Goal: Task Accomplishment & Management: Complete application form

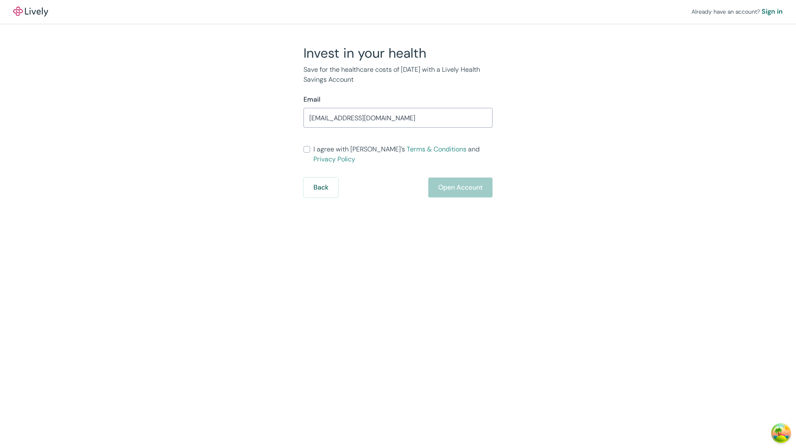
click at [307, 153] on input "I agree with Lively’s Terms & Conditions and Privacy Policy" at bounding box center [307, 149] width 7 height 7
checkbox input "true"
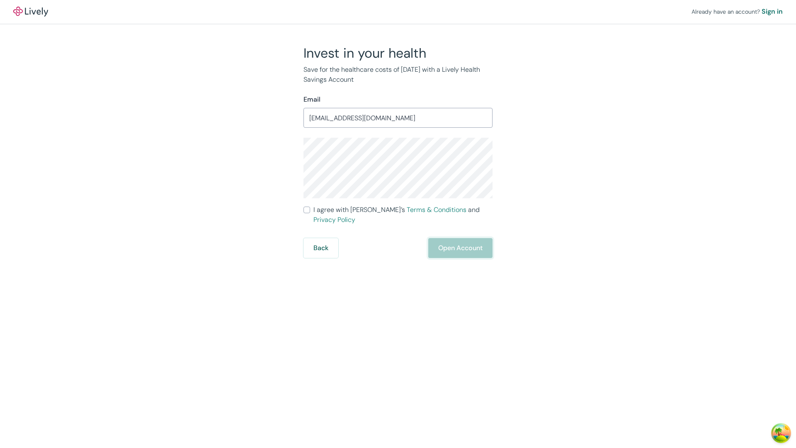
click at [460, 238] on button "Open Account" at bounding box center [460, 248] width 64 height 20
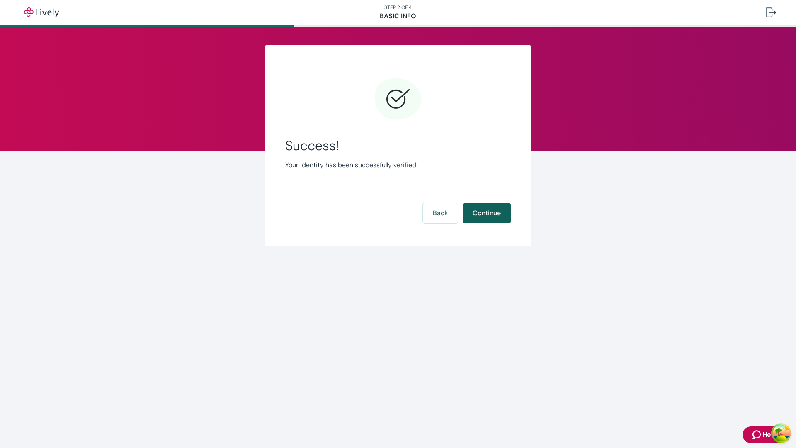
click at [486, 213] on button "Continue" at bounding box center [487, 213] width 48 height 20
